Goal: Navigation & Orientation: Find specific page/section

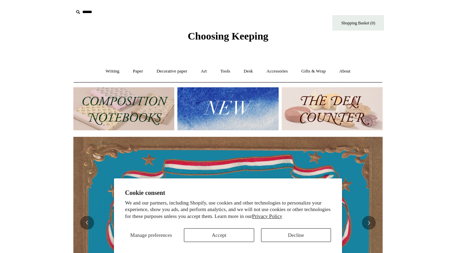
click at [204, 235] on button "Accept" at bounding box center [219, 236] width 70 height 14
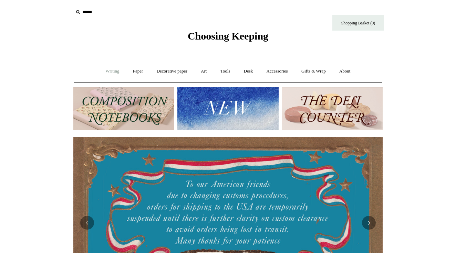
click at [108, 73] on link "Writing +" at bounding box center [113, 71] width 26 height 18
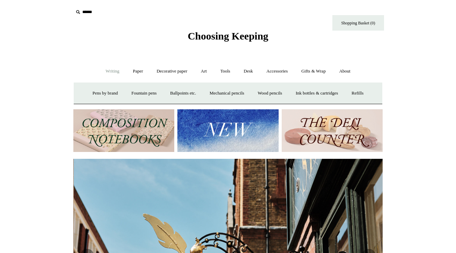
scroll to position [0, 309]
click at [129, 73] on link "Paper +" at bounding box center [138, 71] width 23 height 18
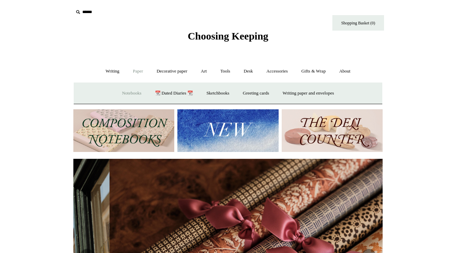
click at [126, 94] on link "Notebooks +" at bounding box center [132, 93] width 32 height 18
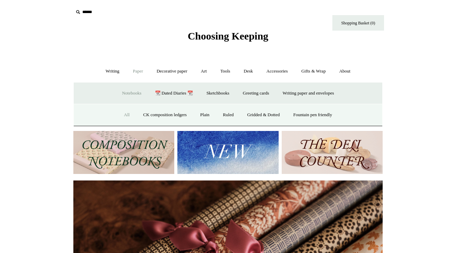
click at [122, 114] on link "All" at bounding box center [127, 115] width 18 height 18
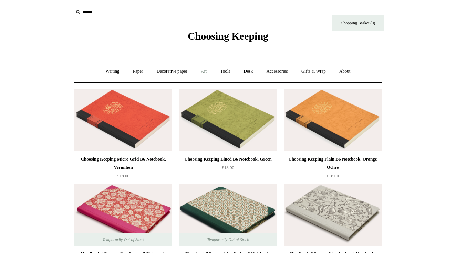
click at [207, 69] on link "Art +" at bounding box center [204, 71] width 18 height 18
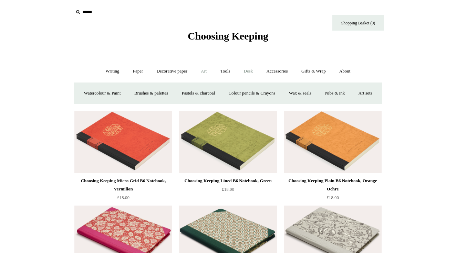
click at [246, 69] on link "Desk +" at bounding box center [249, 71] width 22 height 18
click at [195, 93] on link "Boxes & archiving" at bounding box center [184, 93] width 46 height 18
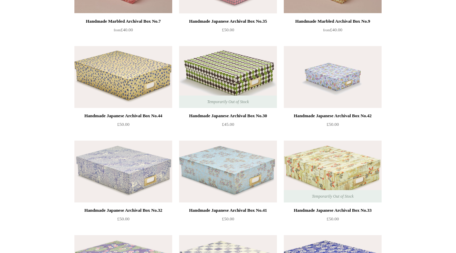
scroll to position [508, 0]
